Goal: Task Accomplishment & Management: Use online tool/utility

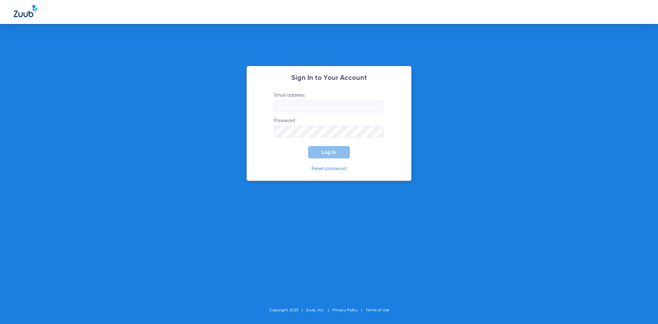
type input "[EMAIL_ADDRESS][DOMAIN_NAME]"
click at [327, 152] on span "Log In" at bounding box center [329, 151] width 14 height 5
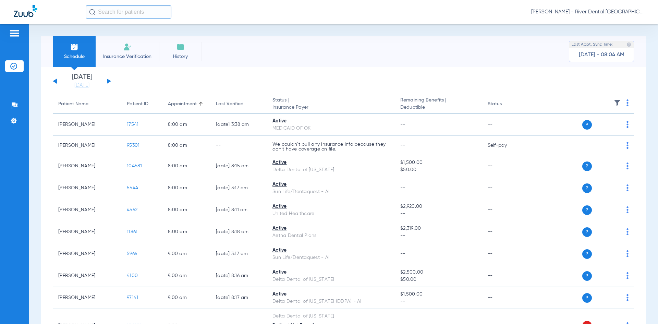
click at [107, 80] on div "[DATE] [DATE] [DATE] [DATE] [DATE] [DATE] [DATE] [DATE] [DATE] [DATE] [DATE] [D…" at bounding box center [82, 81] width 58 height 15
click at [107, 81] on button at bounding box center [109, 80] width 4 height 5
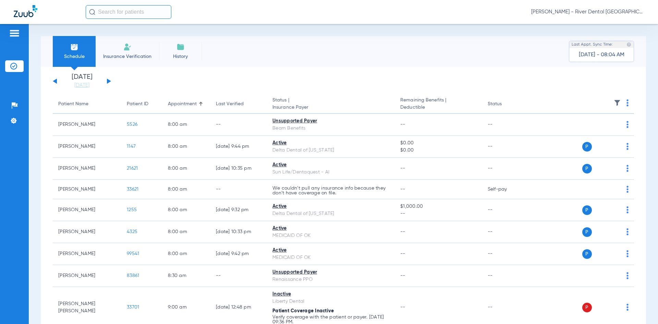
click at [626, 101] on img at bounding box center [627, 102] width 2 height 7
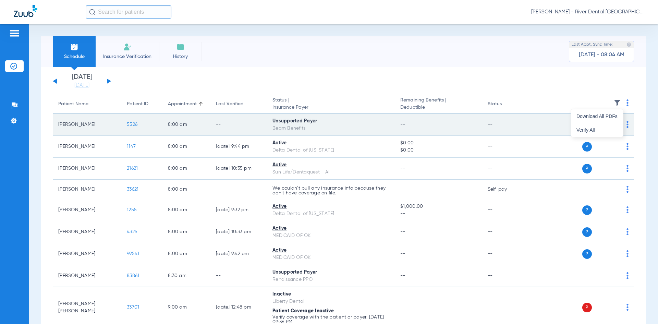
click at [608, 129] on span "Verify All" at bounding box center [596, 129] width 41 height 5
